Goal: Task Accomplishment & Management: Manage account settings

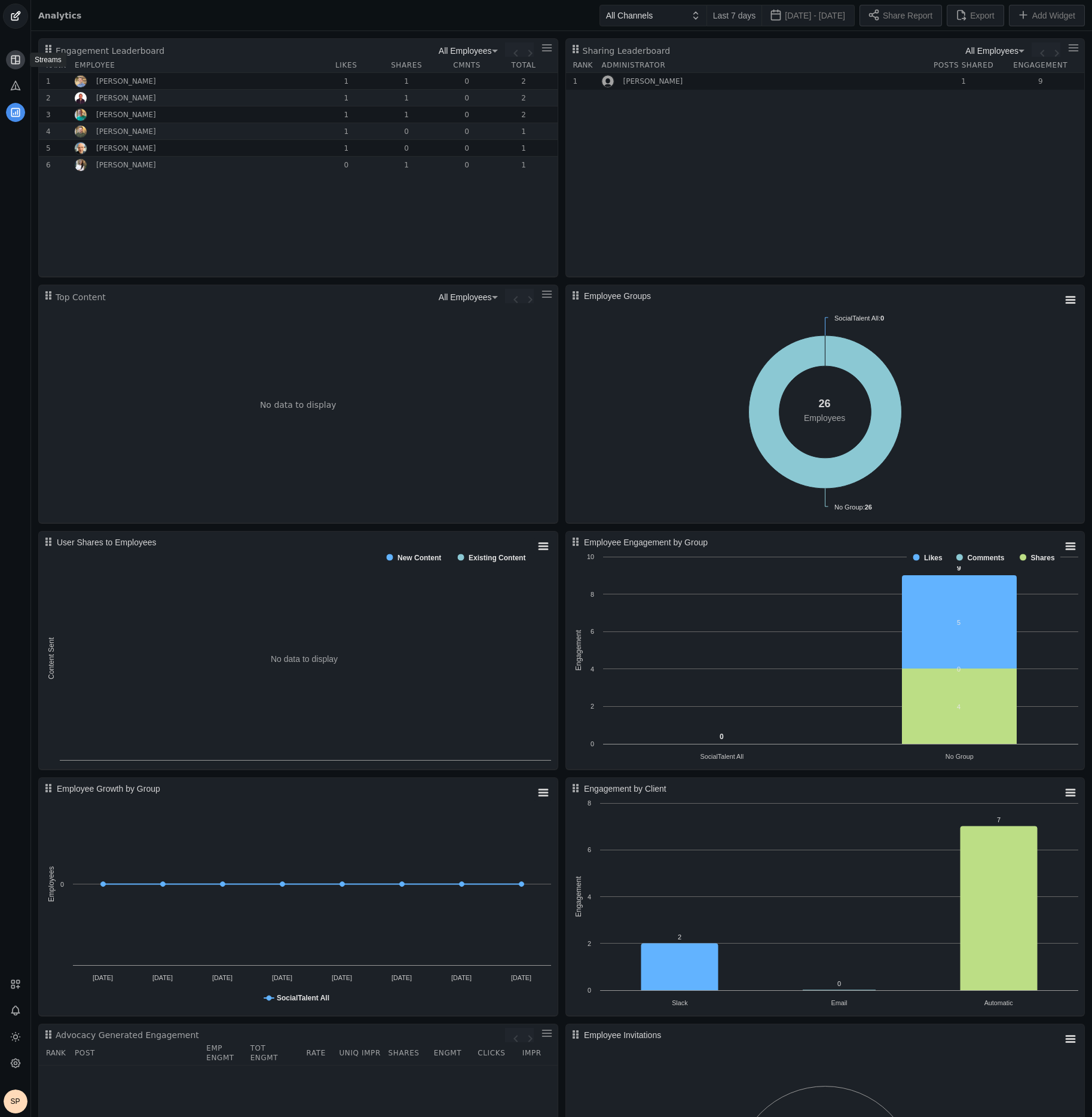
click at [15, 63] on icon at bounding box center [15, 59] width 0 height 8
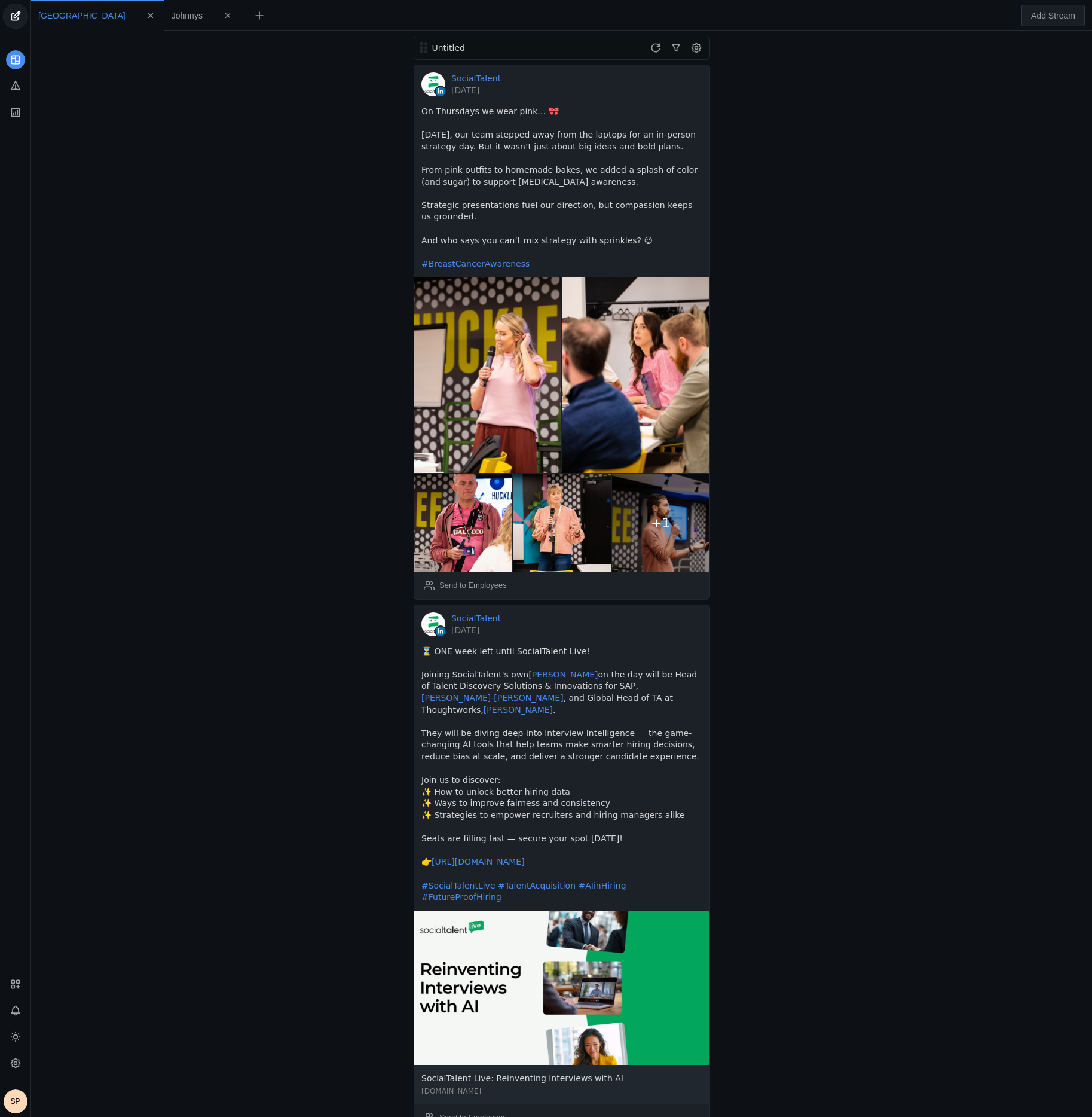
click at [172, 22] on app-feed-tab "Johnnys" at bounding box center [203, 15] width 62 height 22
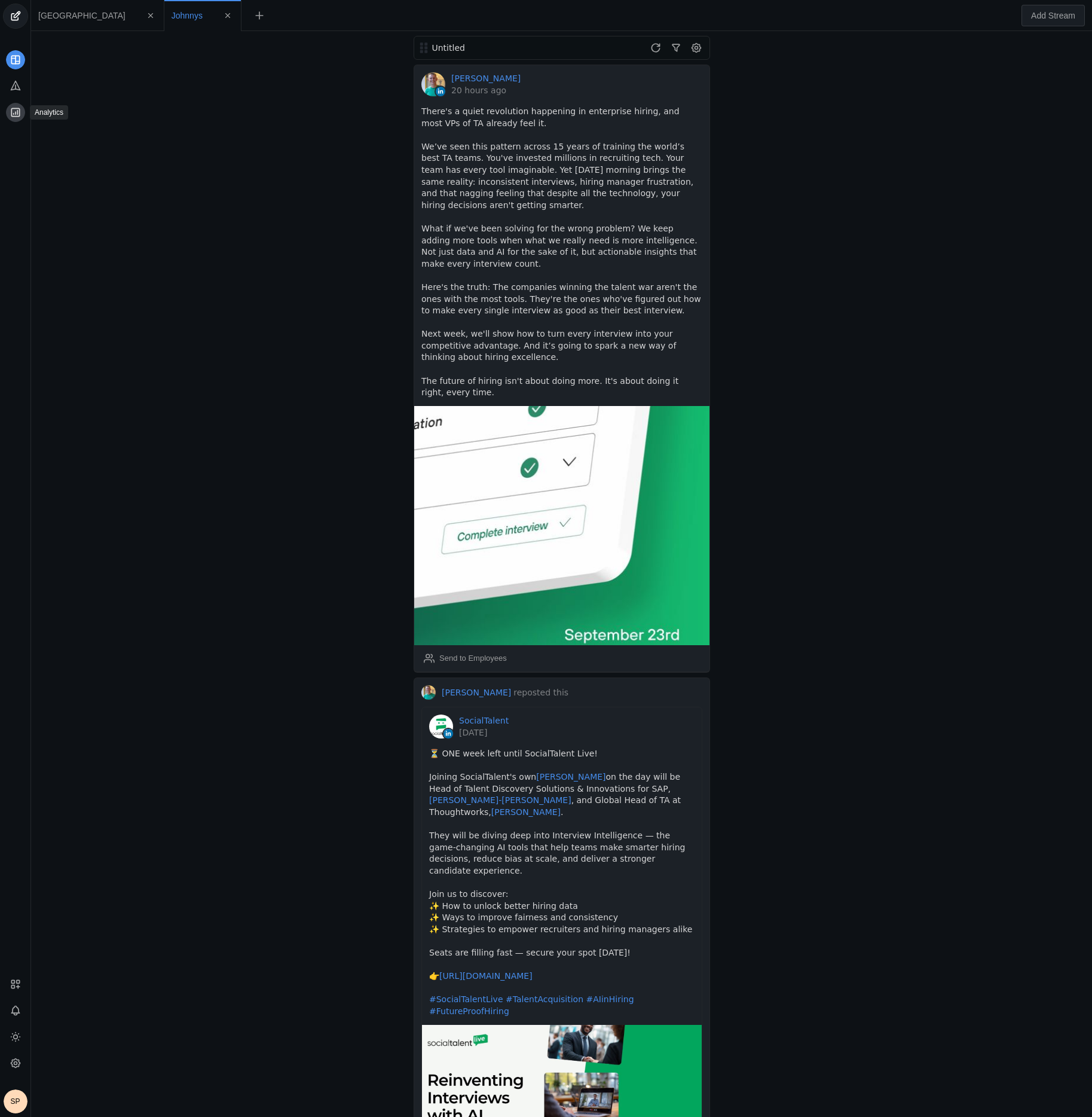
click at [18, 111] on icon at bounding box center [15, 111] width 8 height 8
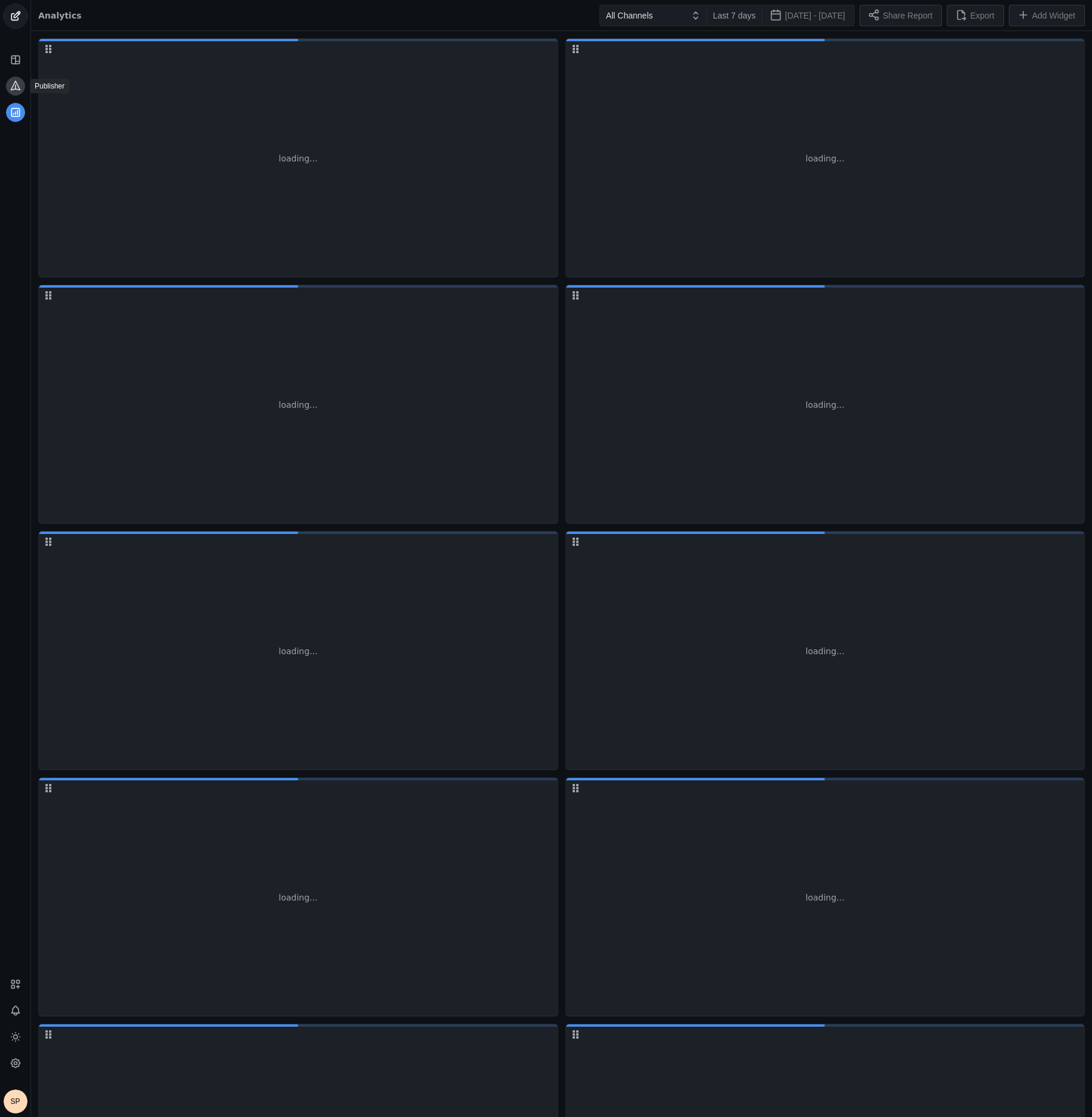
click at [13, 90] on icon at bounding box center [15, 85] width 12 height 12
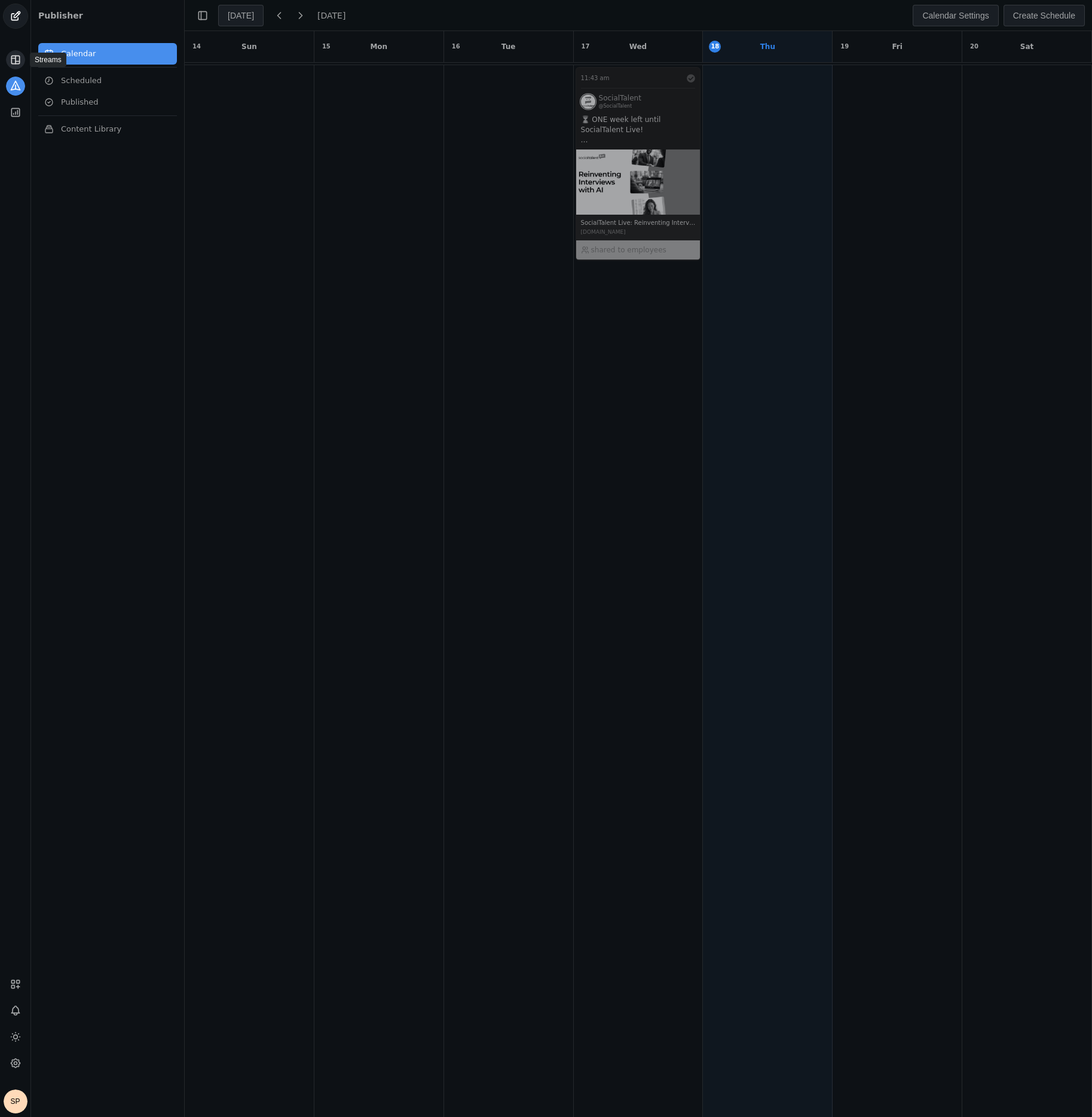
click at [14, 60] on icon at bounding box center [15, 60] width 12 height 12
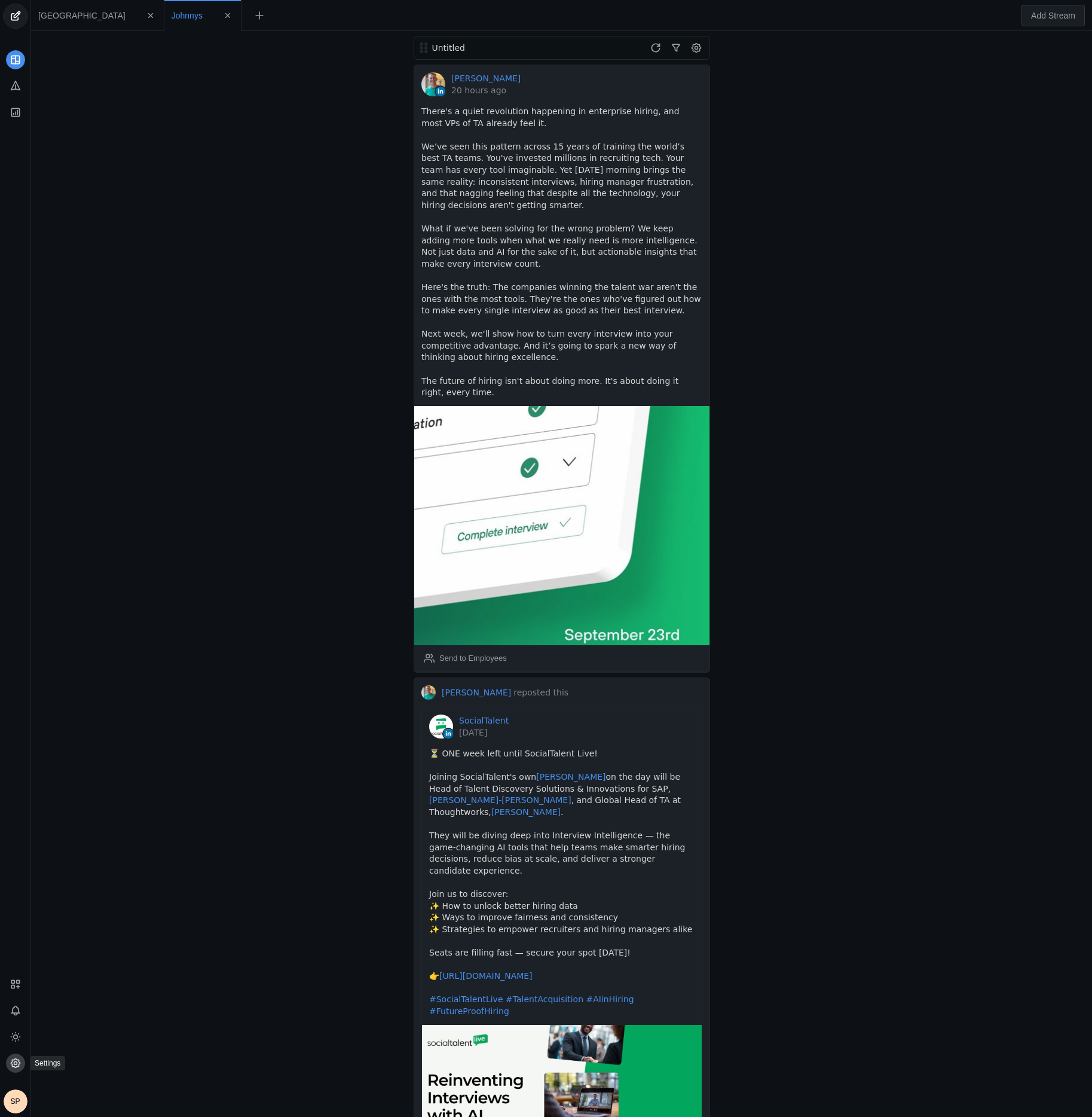
click at [18, 1065] on icon at bounding box center [15, 1063] width 9 height 9
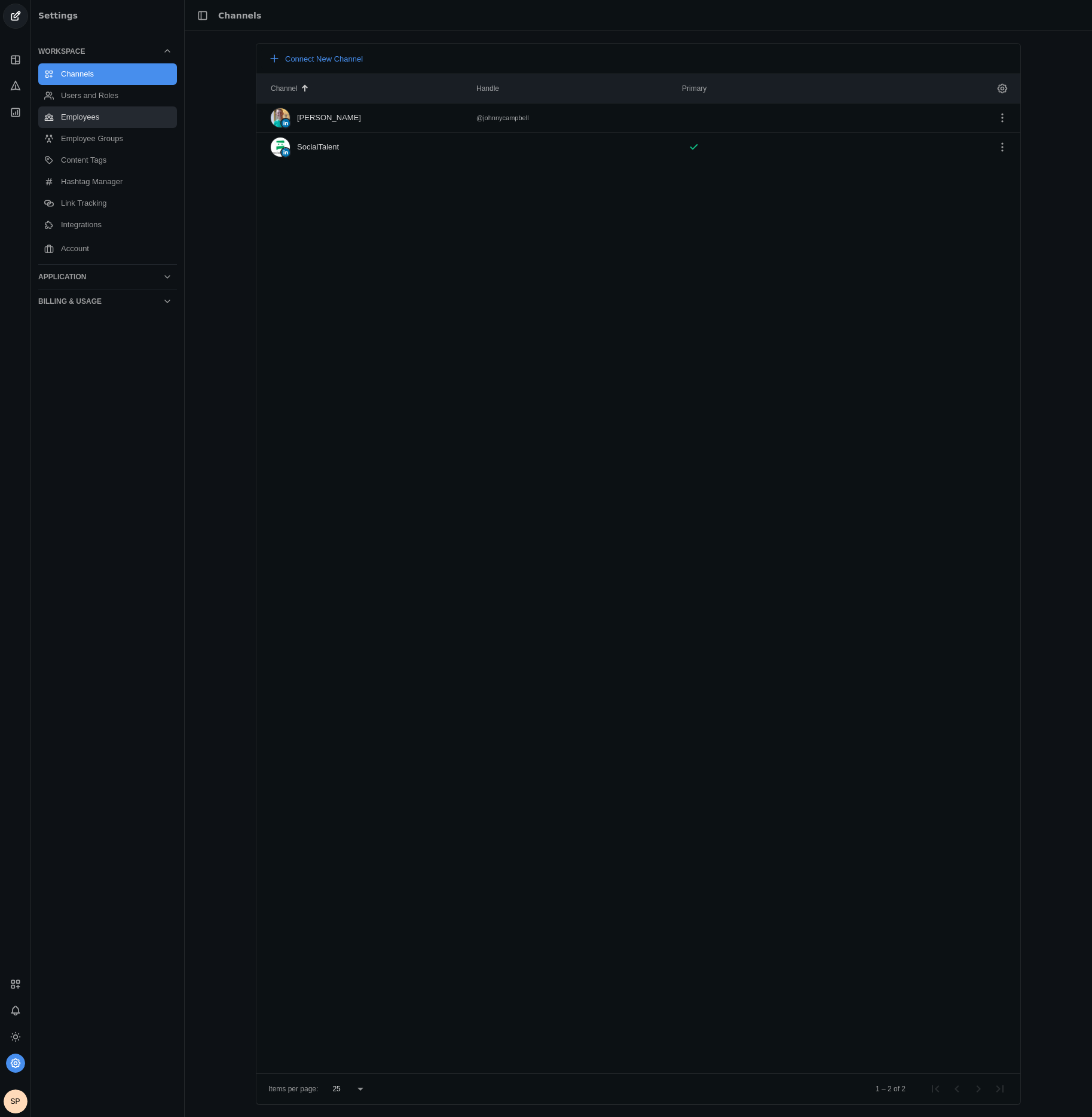
click at [87, 120] on link "Employees" at bounding box center [108, 117] width 139 height 22
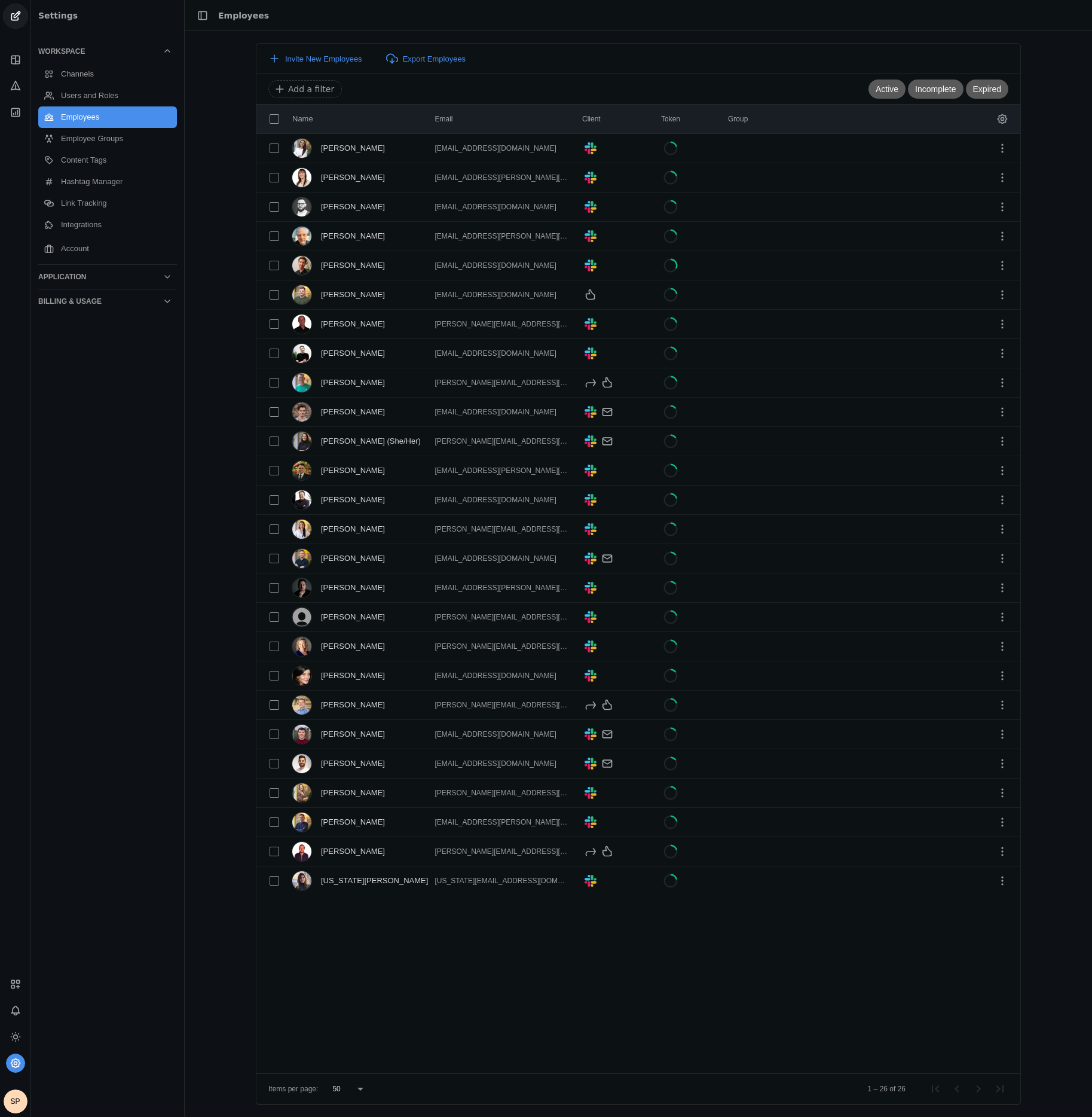
click at [439, 943] on div "Name Email Client Token Group [PERSON_NAME] [EMAIL_ADDRESS][DOMAIN_NAME] .cls-1…" at bounding box center [639, 588] width 764 height 969
click at [320, 57] on span "Invite New Employees" at bounding box center [324, 59] width 77 height 9
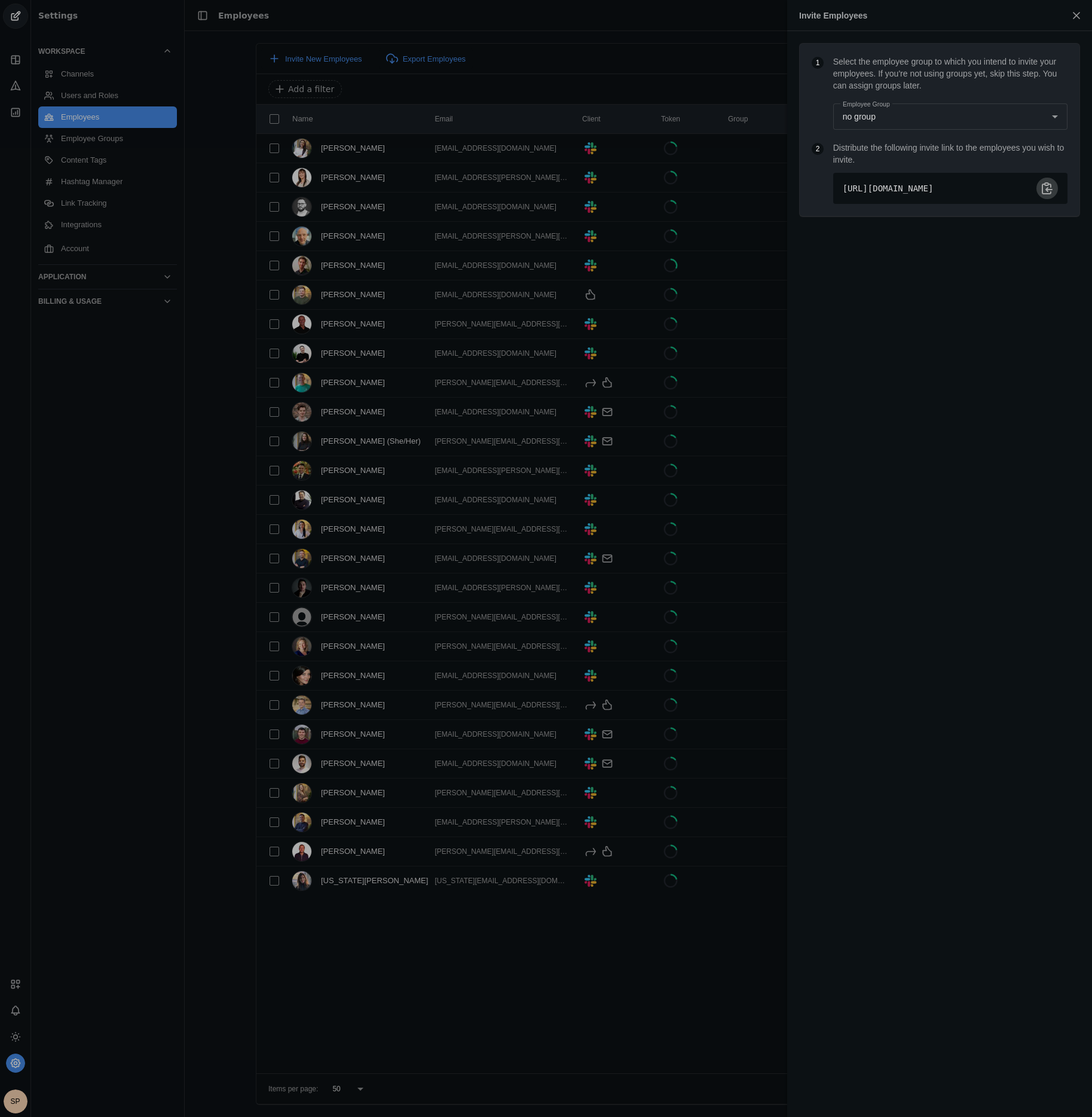
click at [1048, 197] on span "undefined" at bounding box center [1046, 188] width 22 height 22
click at [151, 518] on div at bounding box center [546, 558] width 1092 height 1117
